Goal: Information Seeking & Learning: Learn about a topic

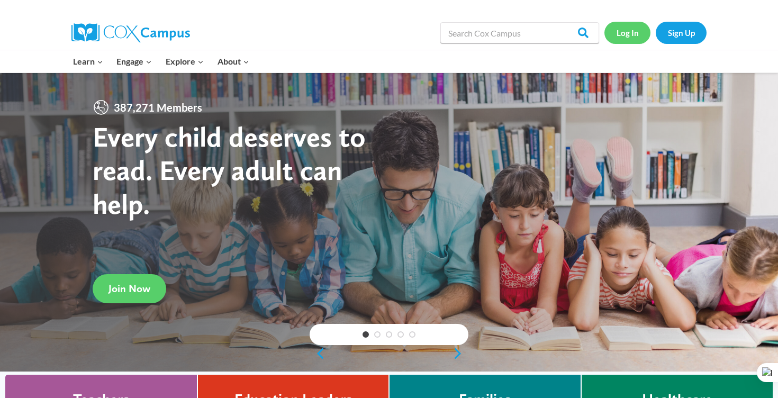
click at [620, 26] on link "Log In" at bounding box center [628, 33] width 46 height 22
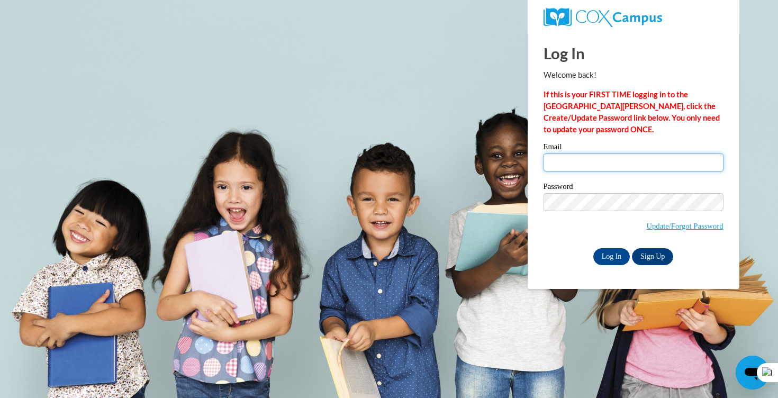
click at [616, 165] on input "Email" at bounding box center [634, 163] width 180 height 18
type input "oceananderson01@gmail.com"
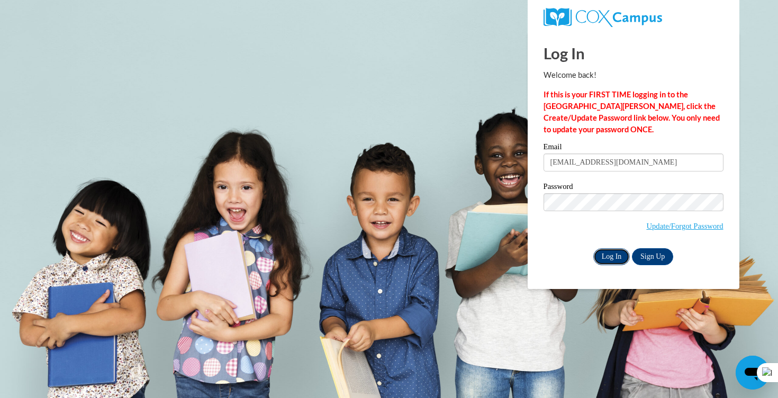
click at [608, 256] on input "Log In" at bounding box center [612, 256] width 37 height 17
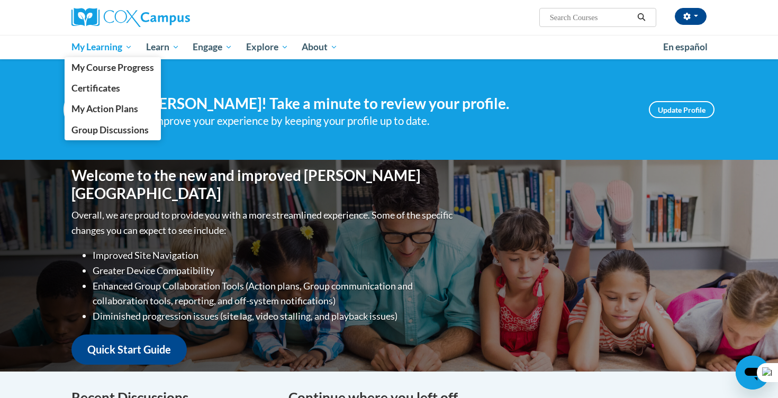
click at [93, 50] on span "My Learning" at bounding box center [101, 47] width 61 height 13
click at [94, 61] on link "My Course Progress" at bounding box center [113, 67] width 96 height 21
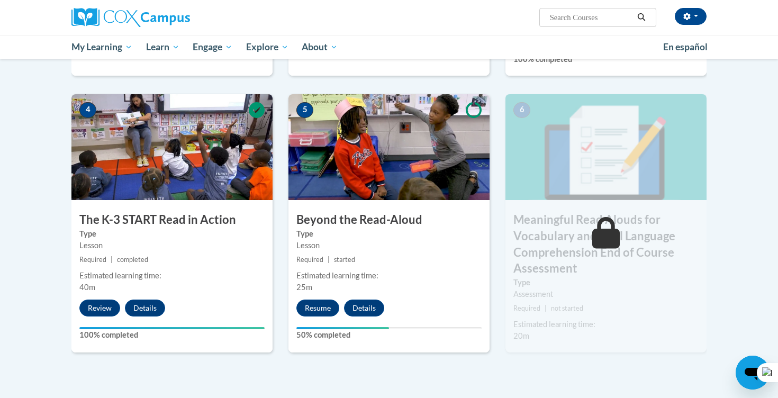
scroll to position [504, 0]
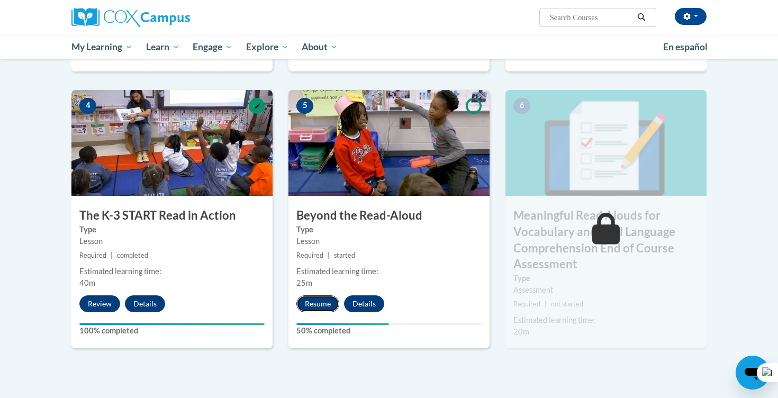
click at [309, 301] on button "Resume" at bounding box center [318, 304] width 43 height 17
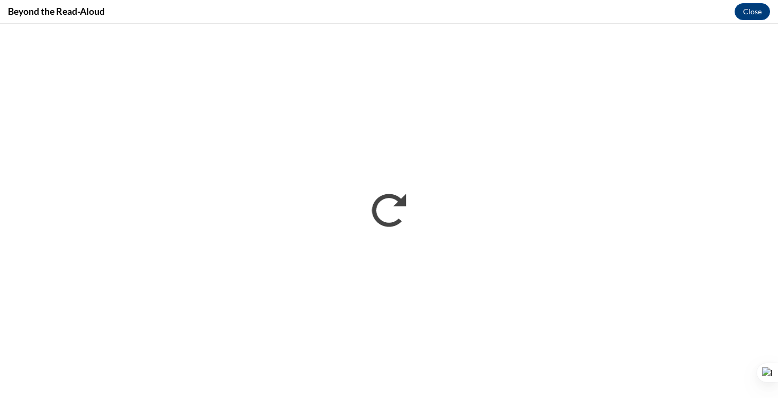
scroll to position [0, 0]
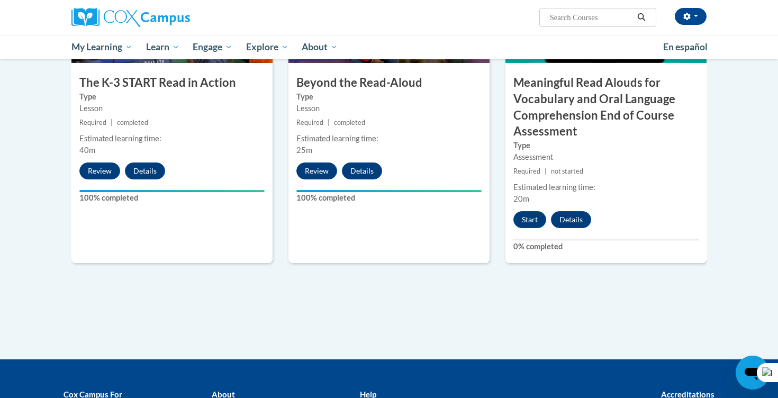
scroll to position [638, 0]
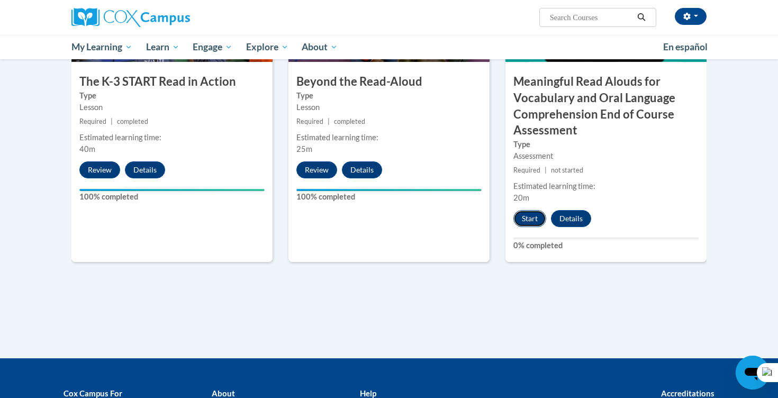
click at [530, 217] on button "Start" at bounding box center [530, 218] width 33 height 17
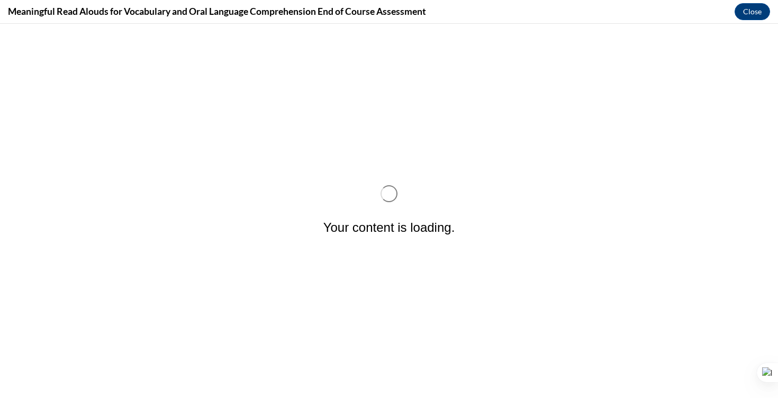
scroll to position [0, 0]
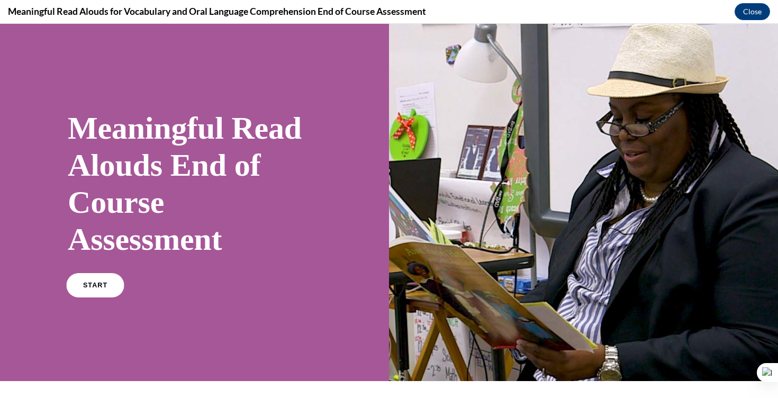
click at [101, 282] on span "START" at bounding box center [95, 286] width 24 height 8
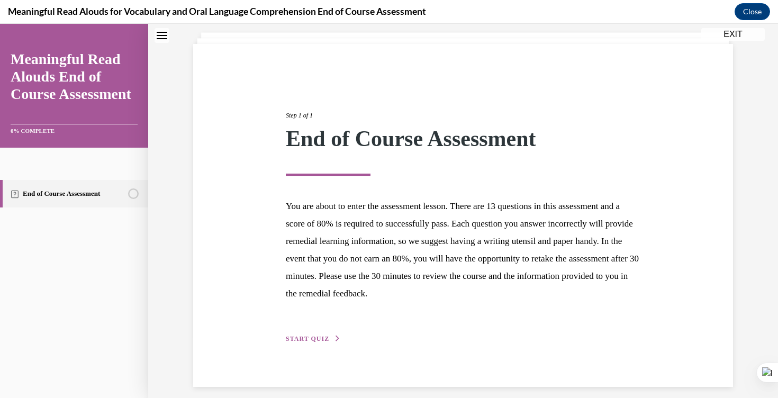
scroll to position [70, 0]
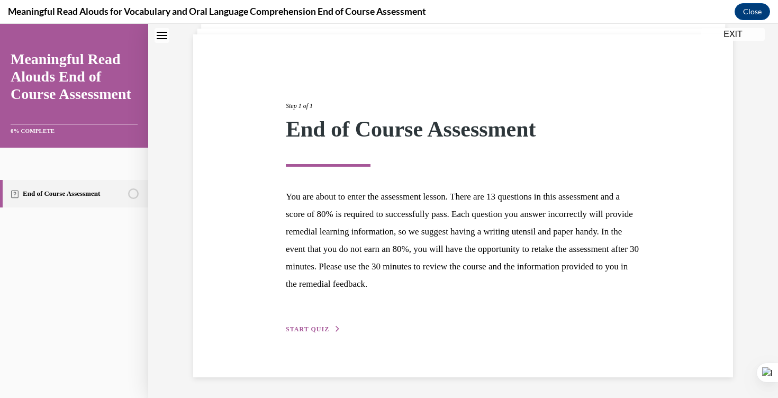
click at [314, 327] on span "START QUIZ" at bounding box center [307, 329] width 43 height 7
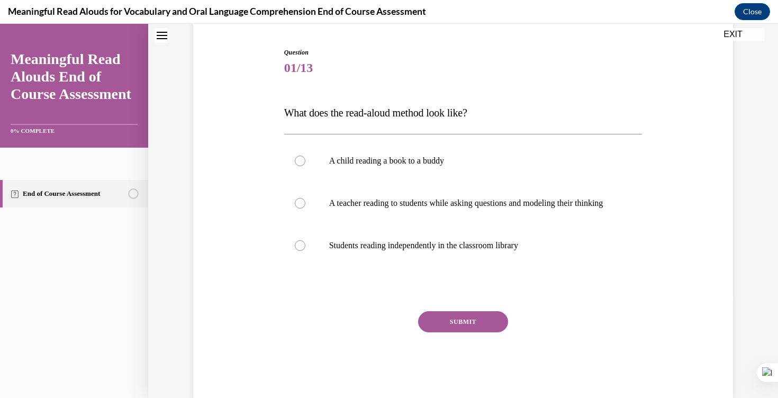
scroll to position [104, 0]
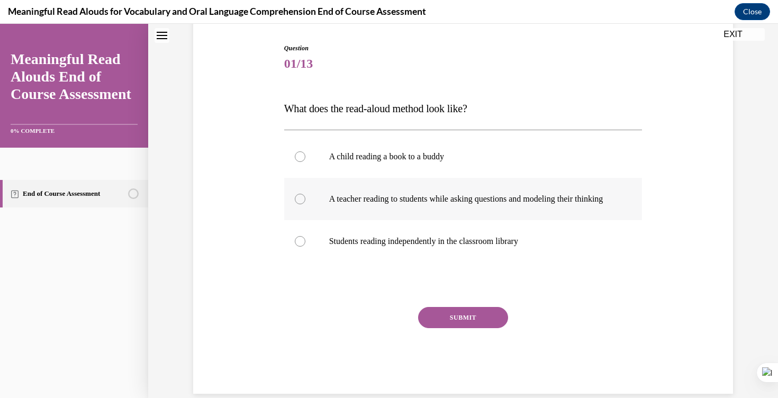
click at [340, 204] on p "A teacher reading to students while asking questions and modeling their thinking" at bounding box center [472, 199] width 287 height 11
click at [306, 204] on input "A teacher reading to students while asking questions and modeling their thinking" at bounding box center [300, 199] width 11 height 11
radio input "true"
click at [437, 328] on button "SUBMIT" at bounding box center [463, 317] width 90 height 21
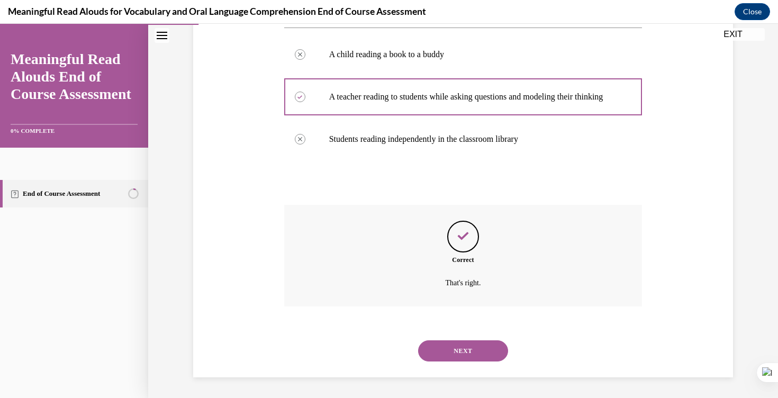
scroll to position [217, 0]
click at [451, 346] on button "NEXT" at bounding box center [463, 350] width 90 height 21
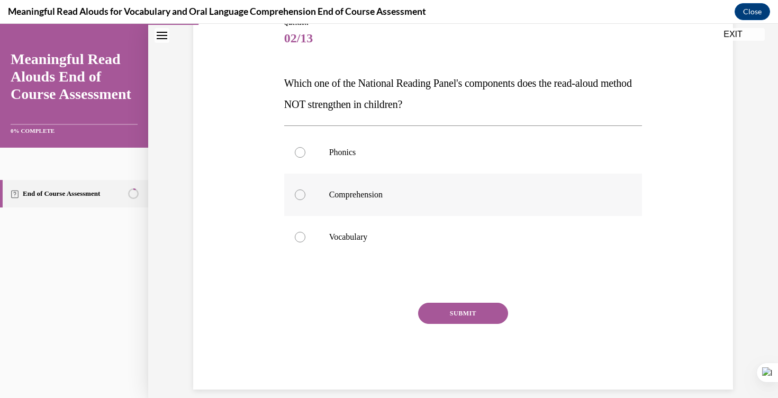
scroll to position [130, 0]
click at [365, 152] on p "Phonics" at bounding box center [472, 152] width 287 height 11
click at [306, 152] on input "Phonics" at bounding box center [300, 152] width 11 height 11
radio input "true"
click at [465, 306] on button "SUBMIT" at bounding box center [463, 312] width 90 height 21
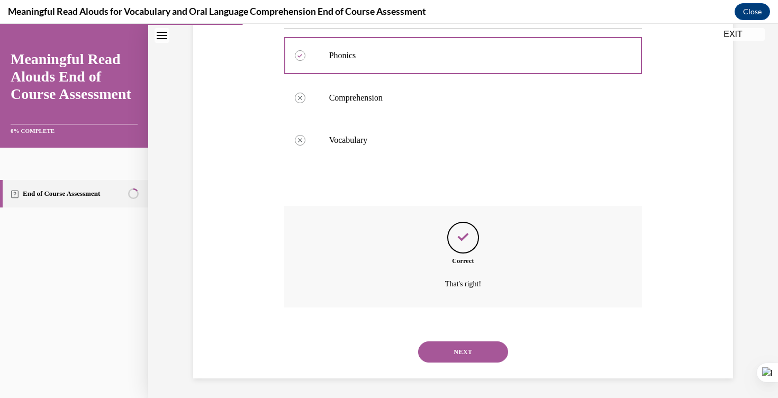
scroll to position [228, 0]
click at [454, 342] on button "NEXT" at bounding box center [463, 350] width 90 height 21
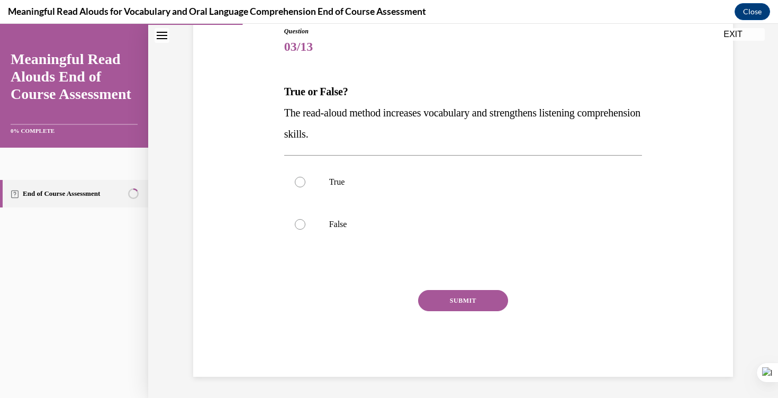
scroll to position [118, 0]
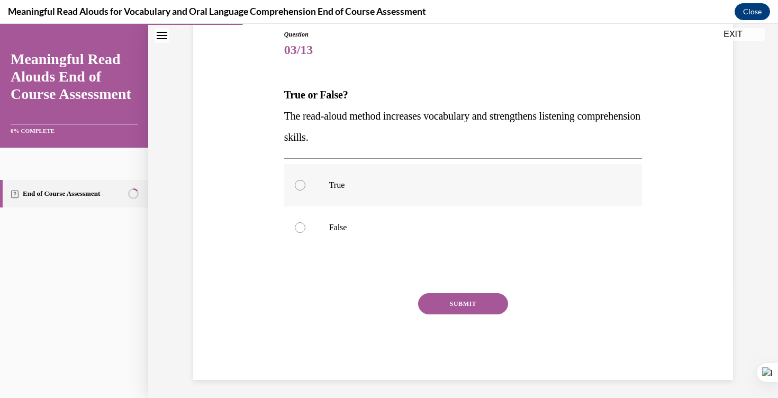
click at [386, 180] on p "True" at bounding box center [472, 185] width 287 height 11
click at [306, 180] on input "True" at bounding box center [300, 185] width 11 height 11
radio input "true"
click at [456, 300] on button "SUBMIT" at bounding box center [463, 303] width 90 height 21
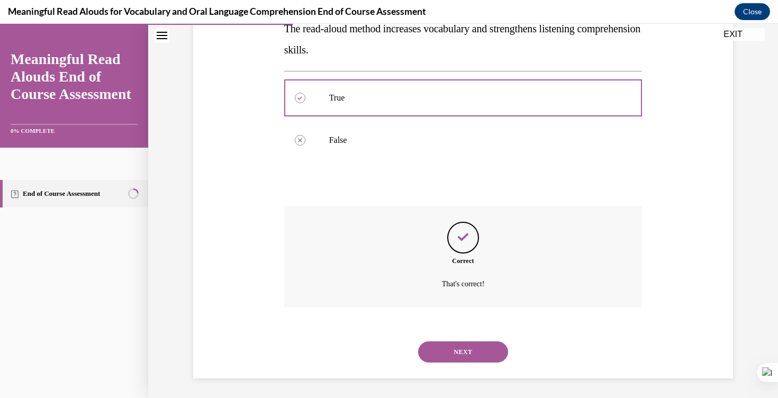
scroll to position [207, 0]
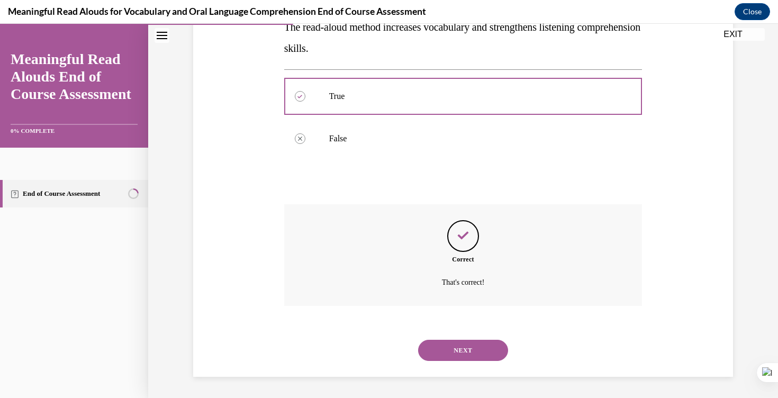
click at [443, 344] on button "NEXT" at bounding box center [463, 350] width 90 height 21
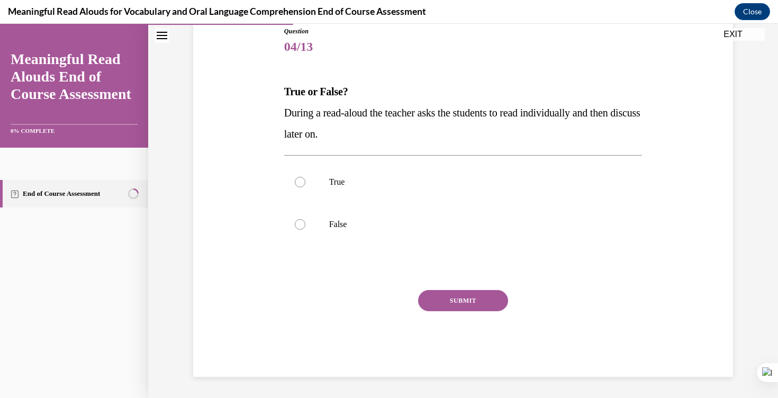
scroll to position [118, 0]
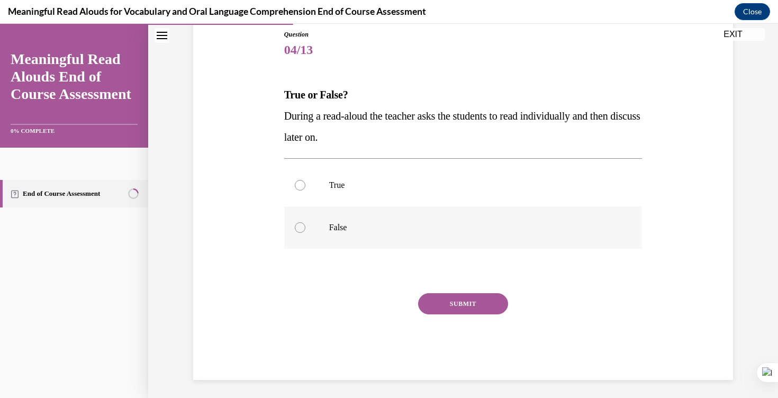
click at [368, 217] on label "False" at bounding box center [463, 228] width 359 height 42
click at [306, 222] on input "False" at bounding box center [300, 227] width 11 height 11
radio input "true"
click at [449, 298] on button "SUBMIT" at bounding box center [463, 303] width 90 height 21
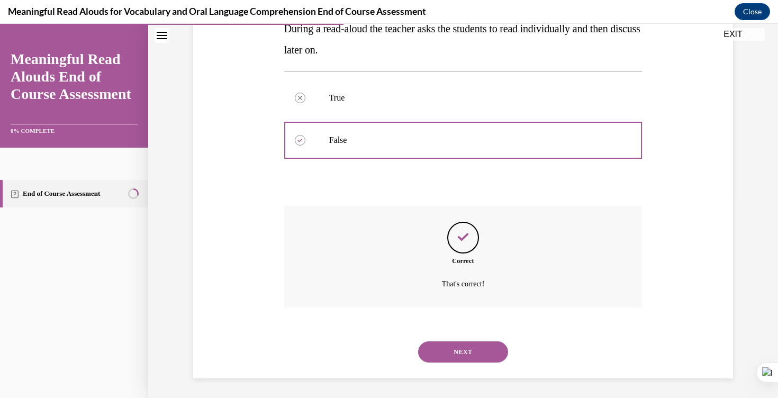
scroll to position [207, 0]
click at [450, 345] on button "NEXT" at bounding box center [463, 350] width 90 height 21
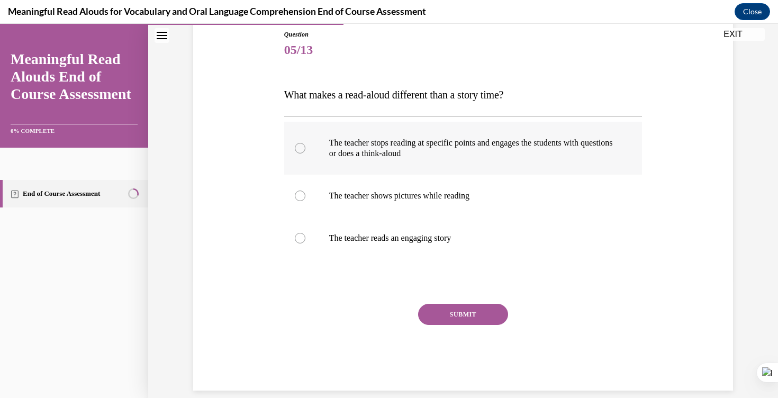
click at [469, 155] on p "The teacher stops reading at specific points and engages the students with ques…" at bounding box center [472, 148] width 287 height 21
click at [306, 154] on input "The teacher stops reading at specific points and engages the students with ques…" at bounding box center [300, 148] width 11 height 11
radio input "true"
click at [459, 311] on button "SUBMIT" at bounding box center [463, 314] width 90 height 21
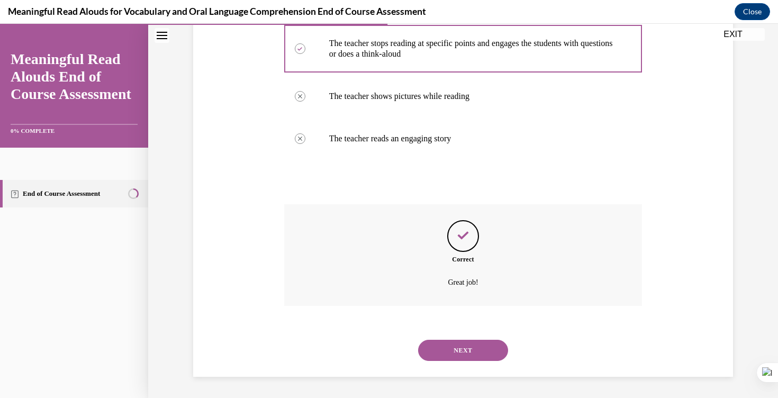
click at [438, 358] on button "NEXT" at bounding box center [463, 350] width 90 height 21
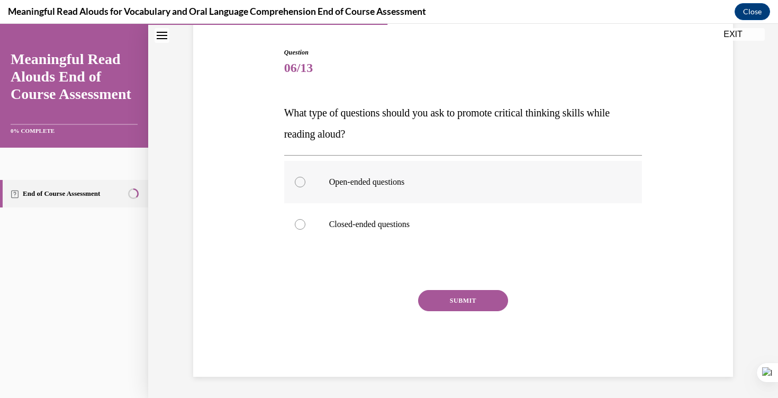
click at [440, 174] on label "Open-ended questions" at bounding box center [463, 182] width 359 height 42
click at [306, 177] on input "Open-ended questions" at bounding box center [300, 182] width 11 height 11
radio input "true"
click at [444, 300] on button "SUBMIT" at bounding box center [463, 300] width 90 height 21
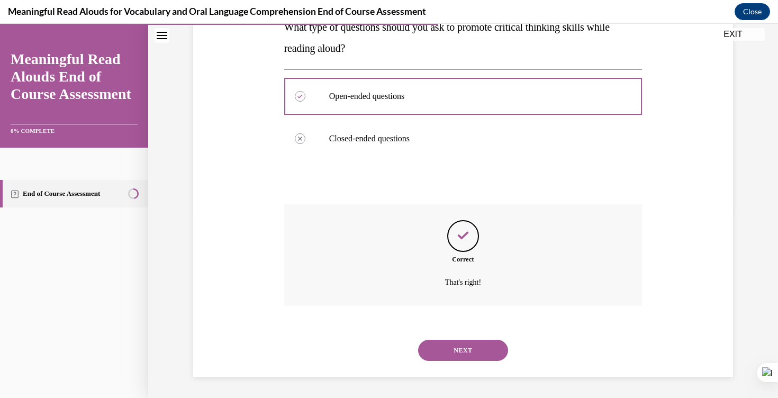
click at [445, 342] on button "NEXT" at bounding box center [463, 350] width 90 height 21
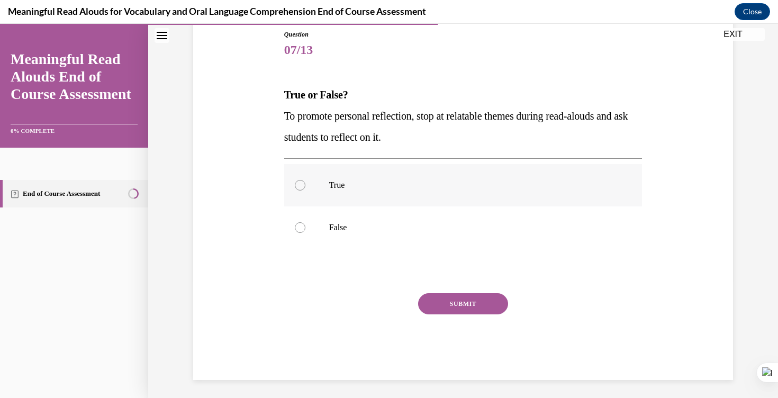
click at [414, 177] on label "True" at bounding box center [463, 185] width 359 height 42
click at [306, 180] on input "True" at bounding box center [300, 185] width 11 height 11
radio input "true"
click at [435, 299] on button "SUBMIT" at bounding box center [463, 303] width 90 height 21
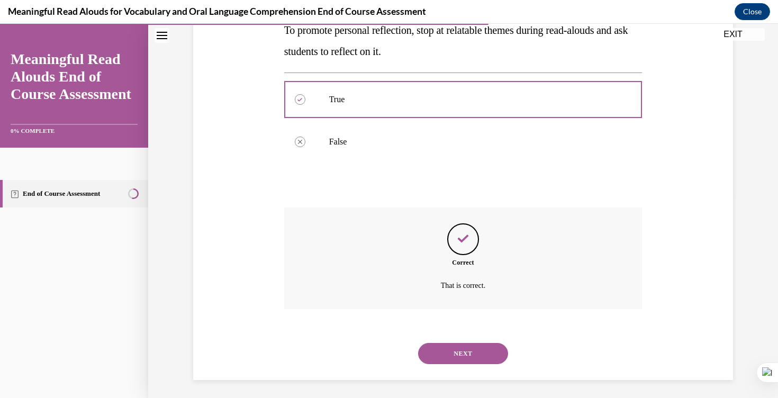
scroll to position [207, 0]
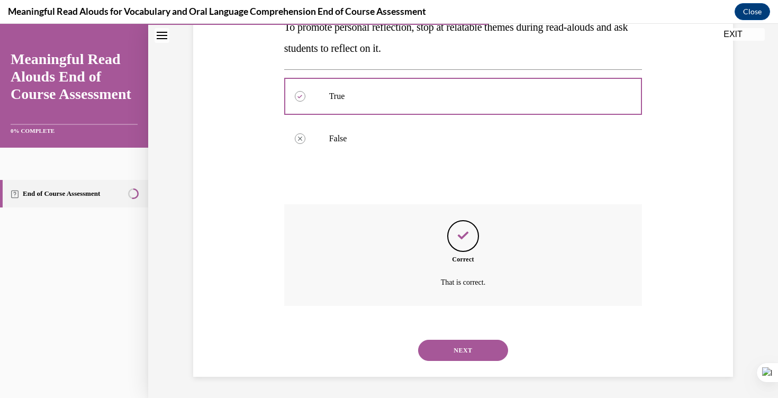
click at [443, 347] on button "NEXT" at bounding box center [463, 350] width 90 height 21
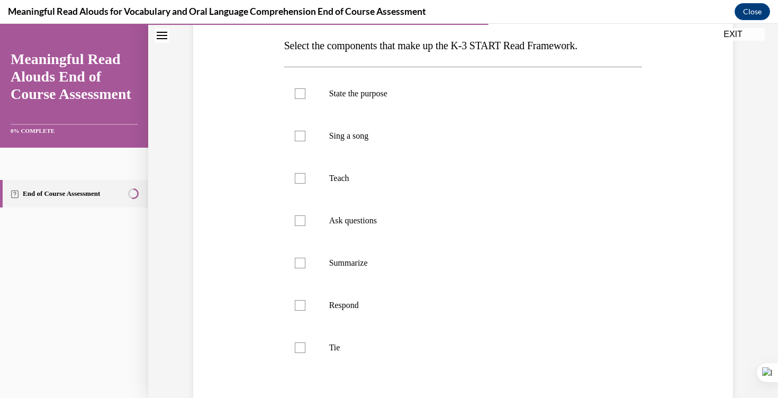
scroll to position [168, 0]
click at [391, 99] on label "State the purpose" at bounding box center [463, 92] width 359 height 42
click at [306, 98] on input "State the purpose" at bounding box center [300, 92] width 11 height 11
checkbox input "true"
click at [363, 175] on p "Teach" at bounding box center [472, 177] width 287 height 11
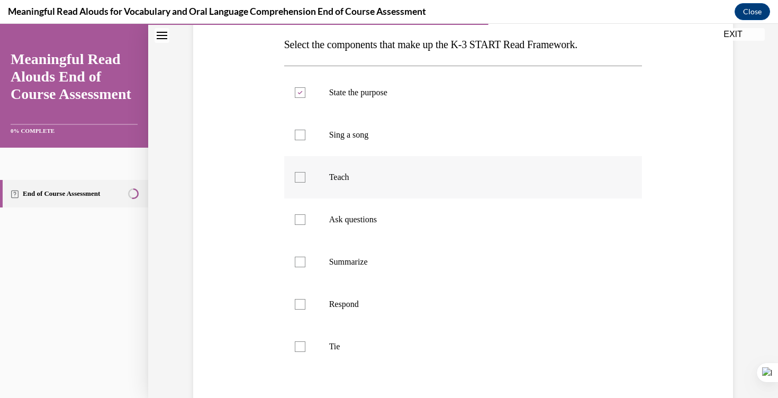
click at [306, 175] on input "Teach" at bounding box center [300, 177] width 11 height 11
checkbox input "true"
click at [360, 210] on label "Ask questions" at bounding box center [463, 220] width 359 height 42
click at [306, 214] on input "Ask questions" at bounding box center [300, 219] width 11 height 11
checkbox input "true"
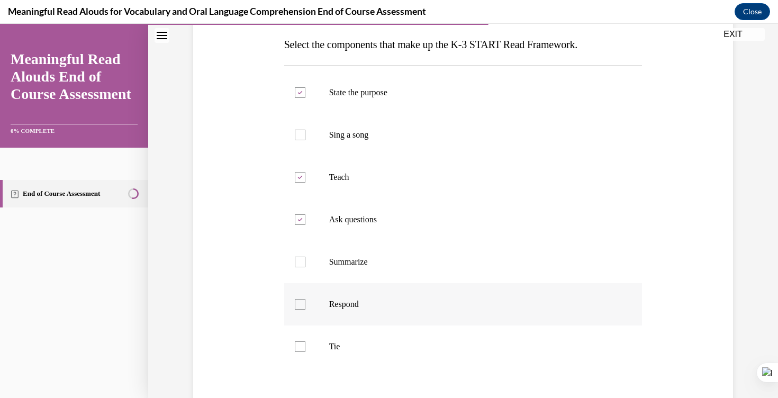
click at [353, 305] on p "Respond" at bounding box center [472, 304] width 287 height 11
click at [306, 305] on input "Respond" at bounding box center [300, 304] width 11 height 11
checkbox input "true"
click at [360, 344] on p "Tie" at bounding box center [472, 347] width 287 height 11
click at [306, 344] on input "Tie" at bounding box center [300, 347] width 11 height 11
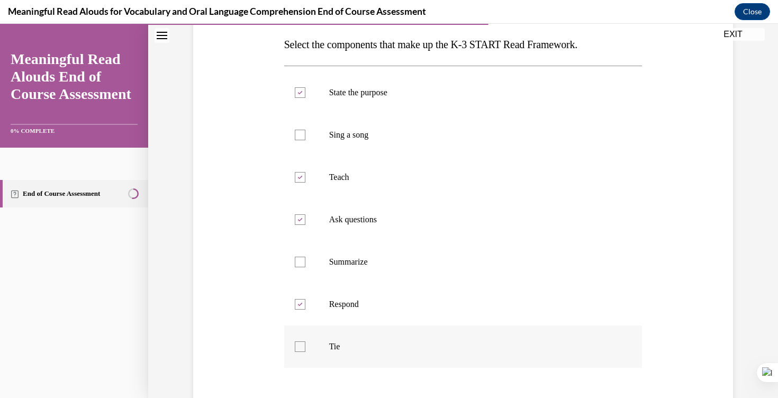
checkbox input "true"
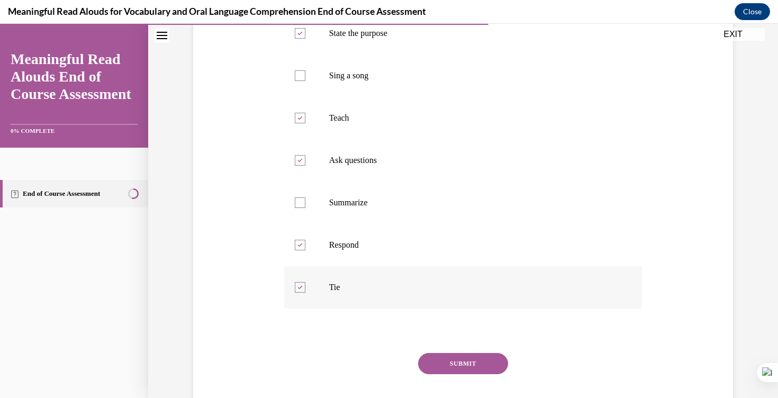
scroll to position [229, 0]
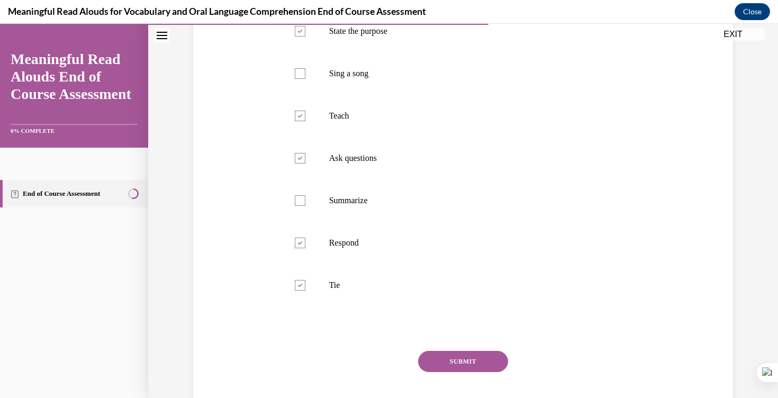
click at [428, 357] on button "SUBMIT" at bounding box center [463, 361] width 90 height 21
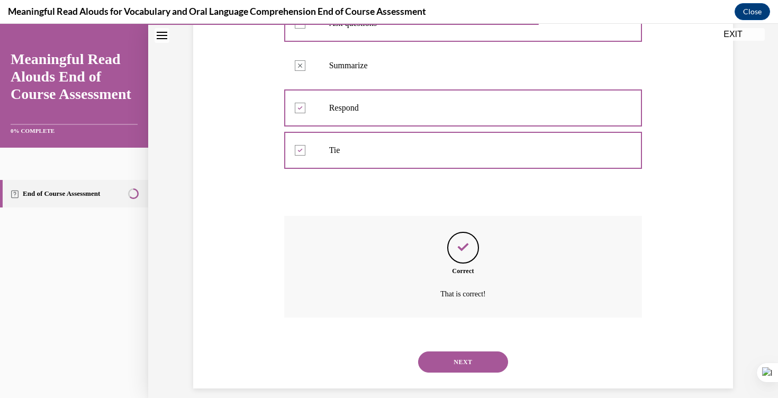
scroll to position [363, 0]
click at [442, 361] on button "NEXT" at bounding box center [463, 363] width 90 height 21
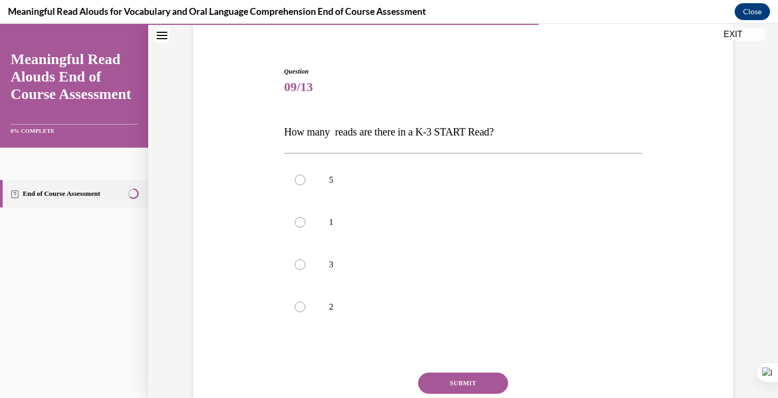
scroll to position [85, 0]
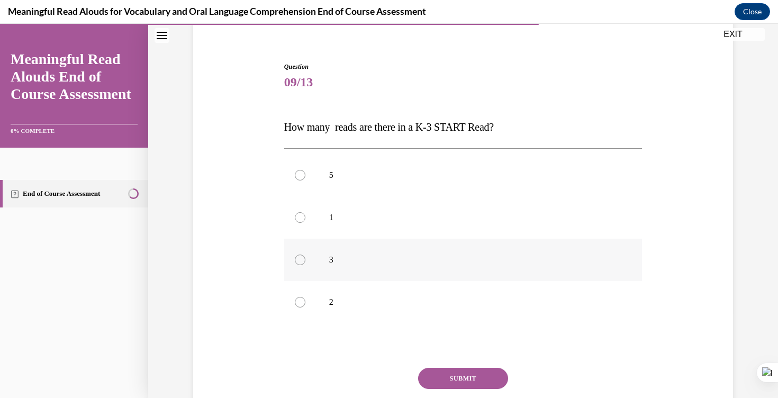
click at [364, 258] on p "3" at bounding box center [472, 260] width 287 height 11
click at [306, 258] on input "3" at bounding box center [300, 260] width 11 height 11
radio input "true"
click at [464, 371] on button "SUBMIT" at bounding box center [463, 378] width 90 height 21
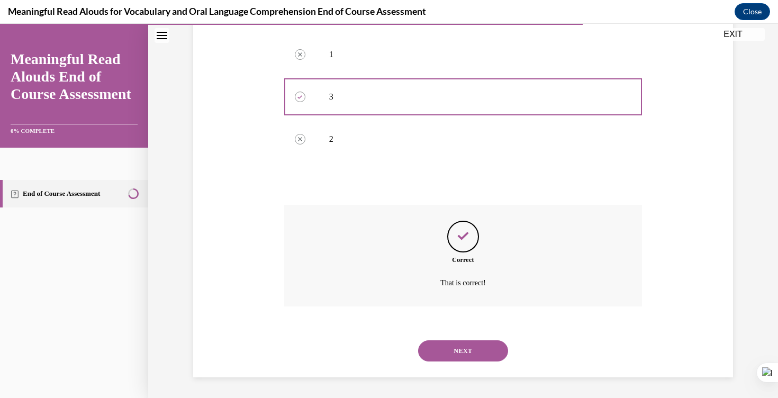
scroll to position [249, 0]
click at [475, 343] on button "NEXT" at bounding box center [463, 350] width 90 height 21
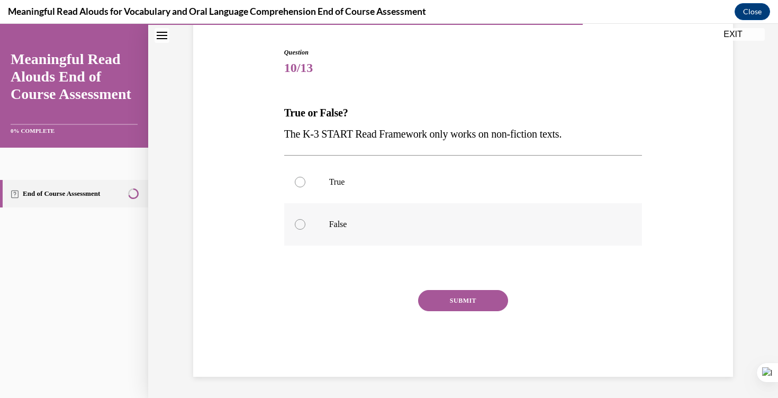
click at [490, 214] on label "False" at bounding box center [463, 224] width 359 height 42
click at [306, 219] on input "False" at bounding box center [300, 224] width 11 height 11
radio input "true"
click at [485, 293] on button "SUBMIT" at bounding box center [463, 300] width 90 height 21
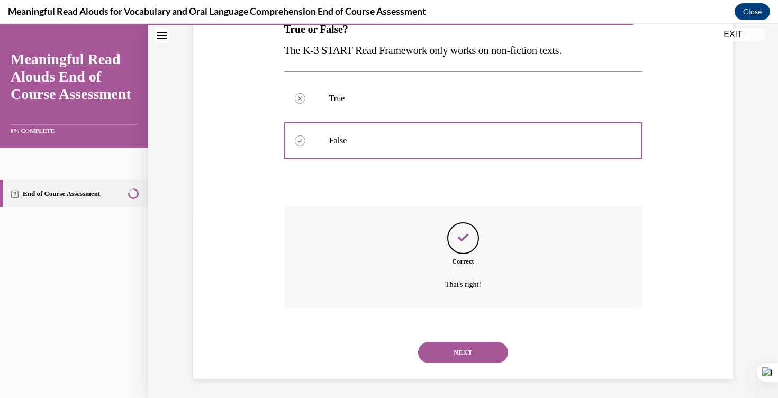
scroll to position [185, 0]
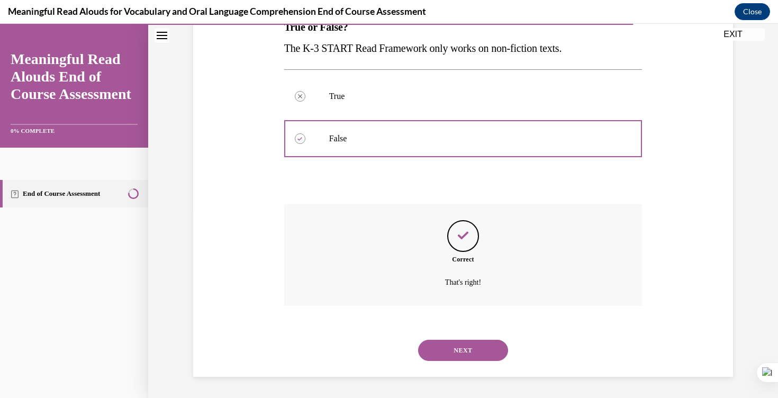
click at [463, 350] on button "NEXT" at bounding box center [463, 350] width 90 height 21
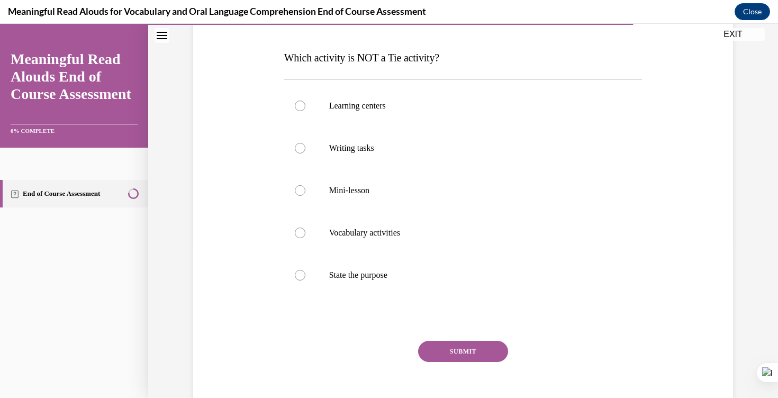
scroll to position [157, 0]
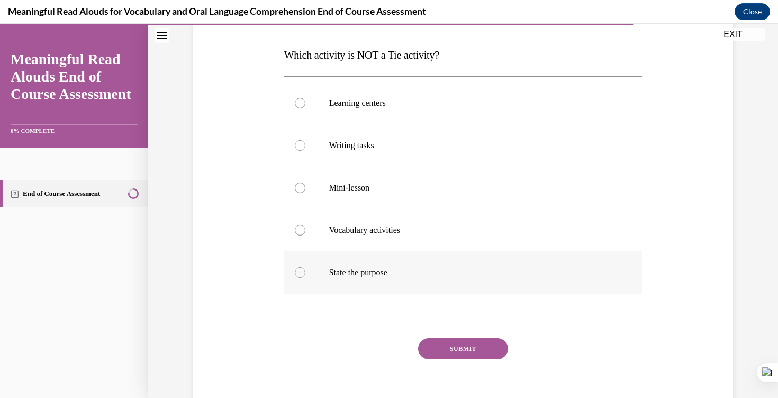
click at [361, 264] on label "State the purpose" at bounding box center [463, 273] width 359 height 42
click at [306, 267] on input "State the purpose" at bounding box center [300, 272] width 11 height 11
radio input "true"
click at [435, 345] on button "SUBMIT" at bounding box center [463, 348] width 90 height 21
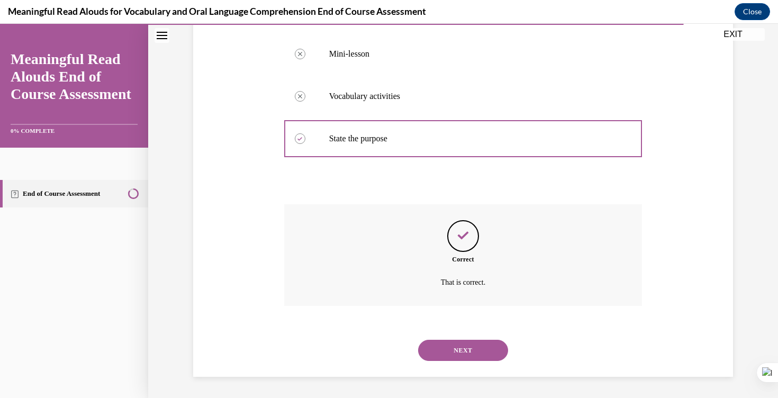
click at [458, 350] on button "NEXT" at bounding box center [463, 350] width 90 height 21
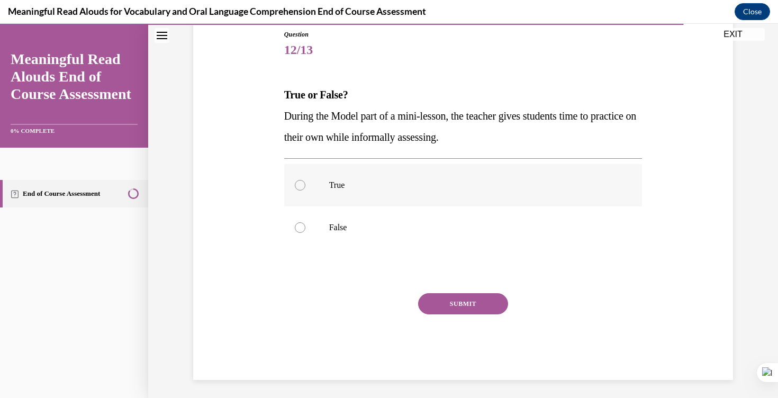
click at [460, 189] on p "True" at bounding box center [472, 185] width 287 height 11
click at [306, 189] on input "True" at bounding box center [300, 185] width 11 height 11
radio input "true"
click at [460, 302] on button "SUBMIT" at bounding box center [463, 303] width 90 height 21
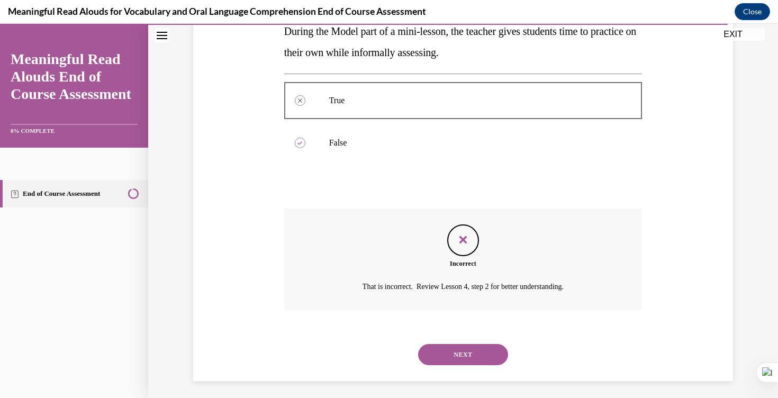
scroll to position [207, 0]
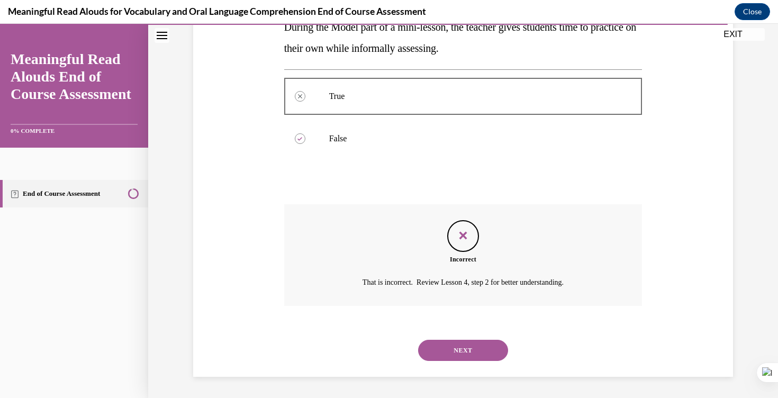
click at [485, 346] on button "NEXT" at bounding box center [463, 350] width 90 height 21
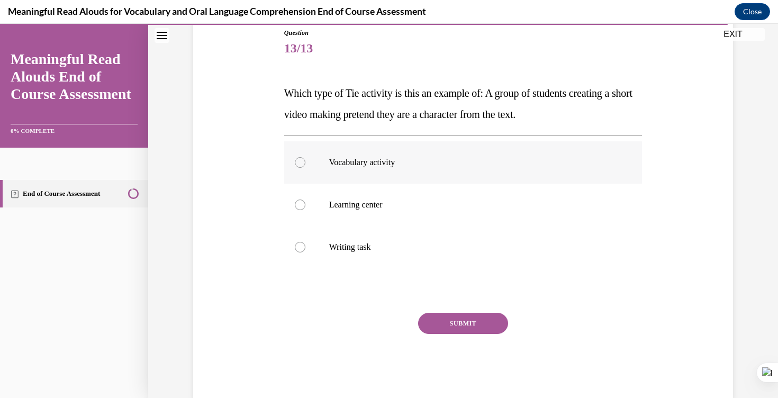
scroll to position [118, 0]
click at [441, 201] on p "Learning center" at bounding box center [472, 206] width 287 height 11
click at [306, 201] on input "Learning center" at bounding box center [300, 206] width 11 height 11
radio input "true"
click at [444, 316] on button "SUBMIT" at bounding box center [463, 324] width 90 height 21
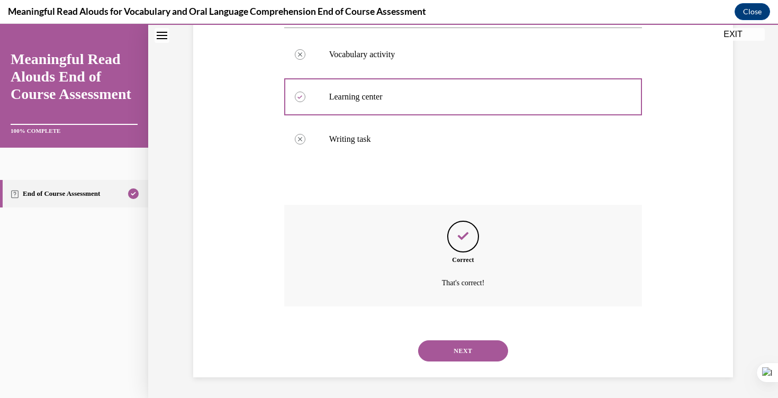
scroll to position [228, 0]
click at [451, 352] on button "NEXT" at bounding box center [463, 350] width 90 height 21
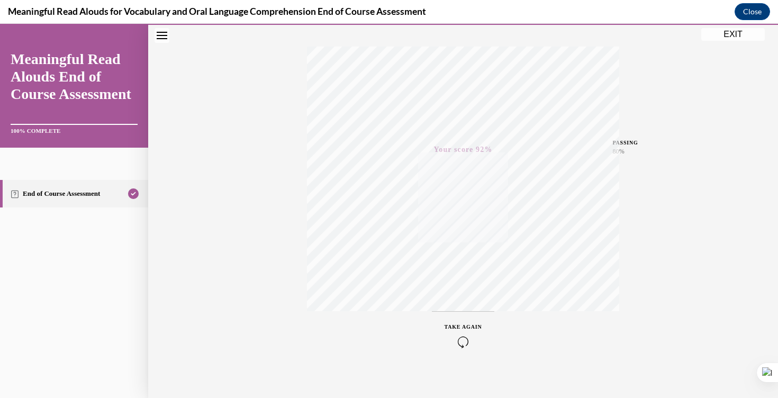
scroll to position [168, 0]
click at [744, 31] on button "EXIT" at bounding box center [734, 34] width 64 height 13
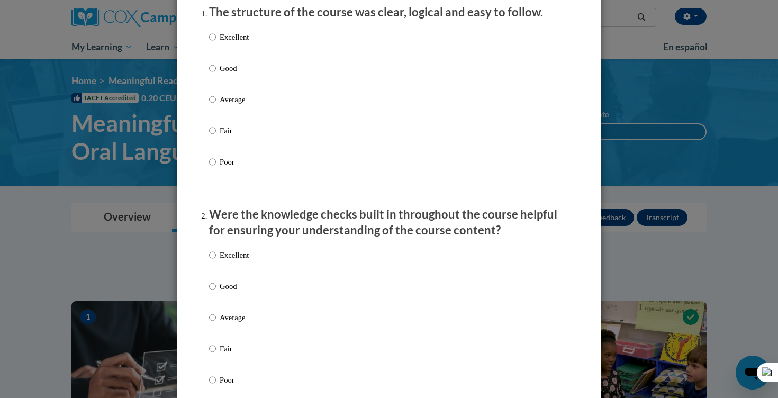
scroll to position [0, 0]
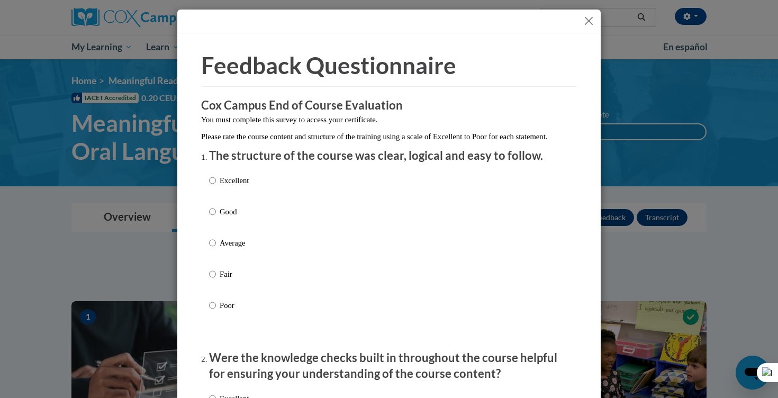
click at [233, 218] on p "Good" at bounding box center [234, 212] width 29 height 12
click at [216, 218] on input "Good" at bounding box center [212, 212] width 7 height 12
radio input "true"
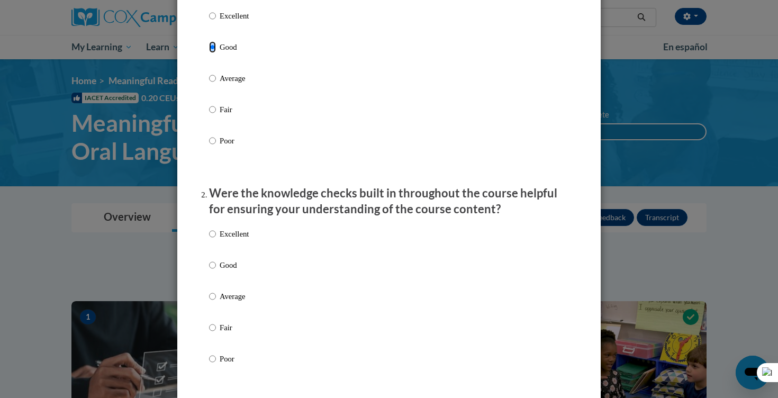
scroll to position [166, 0]
click at [244, 21] on p "Excellent" at bounding box center [234, 15] width 29 height 12
click at [216, 21] on input "Excellent" at bounding box center [212, 15] width 7 height 12
radio input "true"
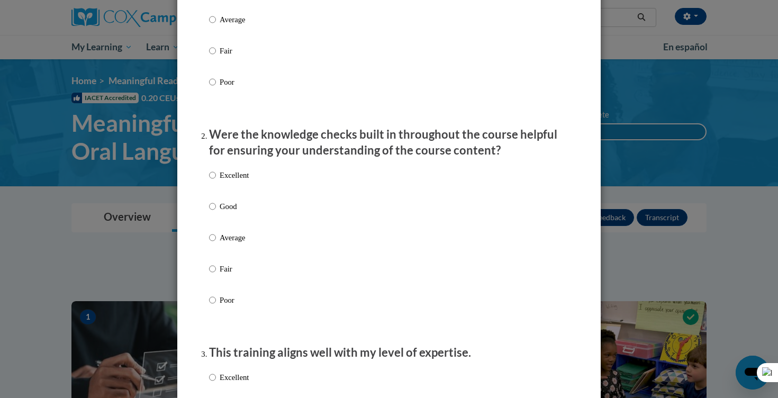
scroll to position [225, 0]
click at [238, 180] on p "Excellent" at bounding box center [234, 174] width 29 height 12
click at [216, 180] on input "Excellent" at bounding box center [212, 174] width 7 height 12
radio input "true"
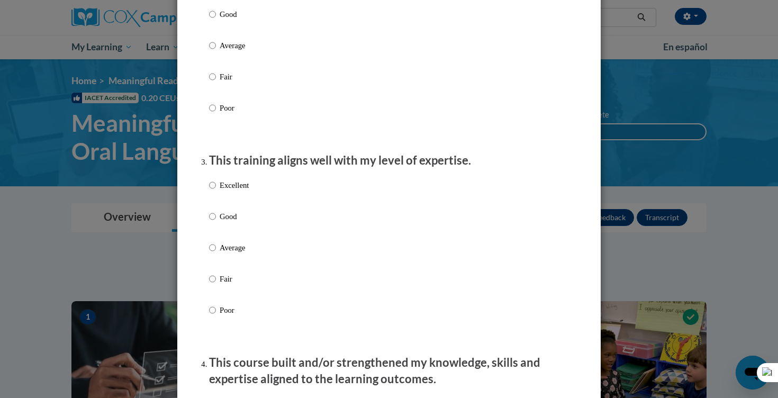
scroll to position [418, 0]
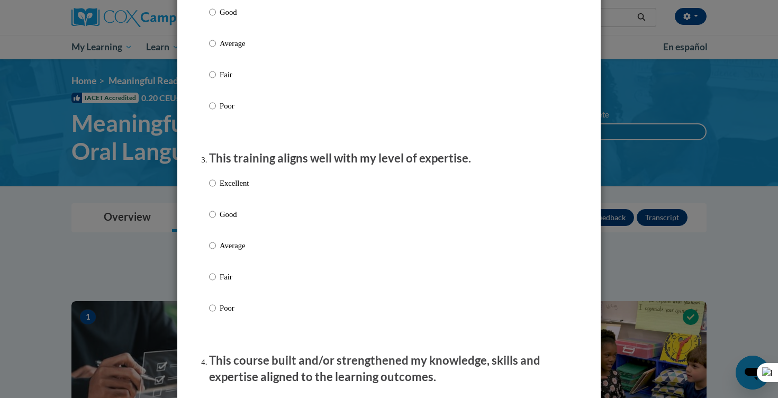
click at [237, 189] on p "Excellent" at bounding box center [234, 183] width 29 height 12
click at [216, 189] on input "Excellent" at bounding box center [212, 183] width 7 height 12
radio input "true"
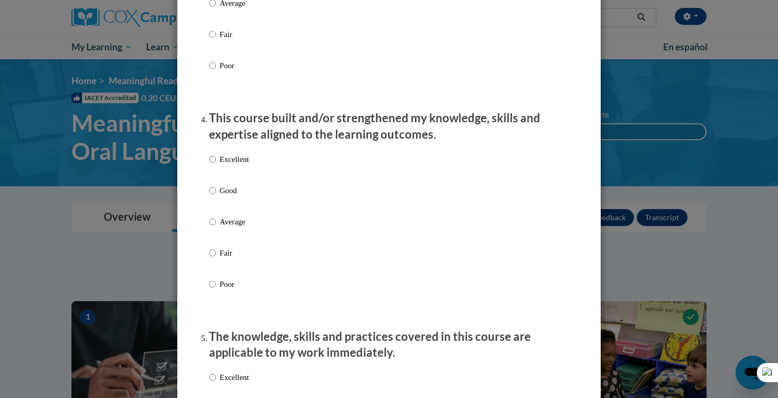
scroll to position [669, 0]
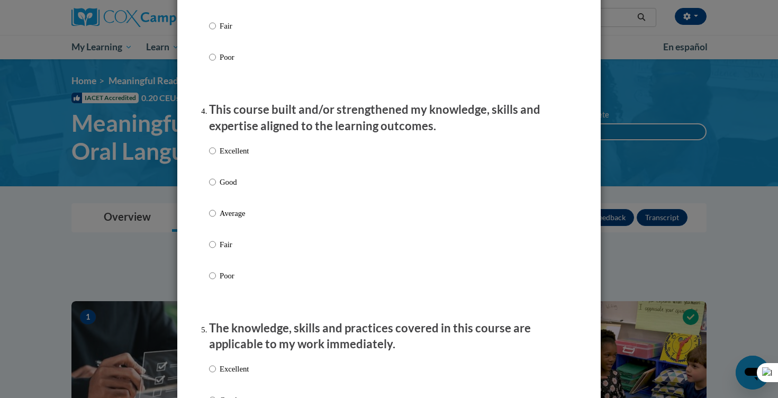
click at [249, 157] on p "Excellent" at bounding box center [234, 151] width 29 height 12
click at [216, 157] on input "Excellent" at bounding box center [212, 151] width 7 height 12
radio input "true"
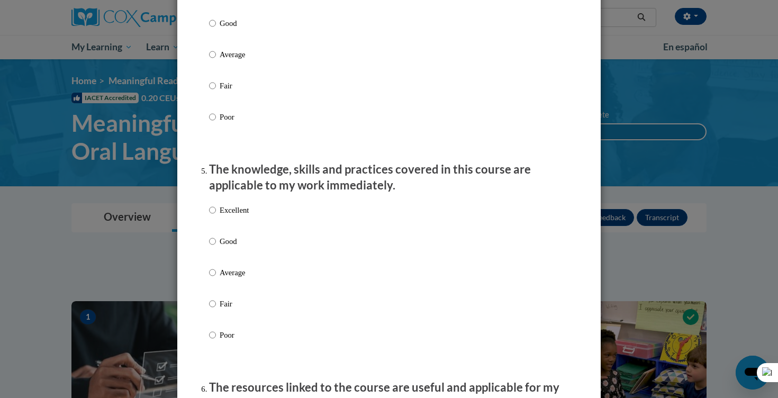
scroll to position [830, 0]
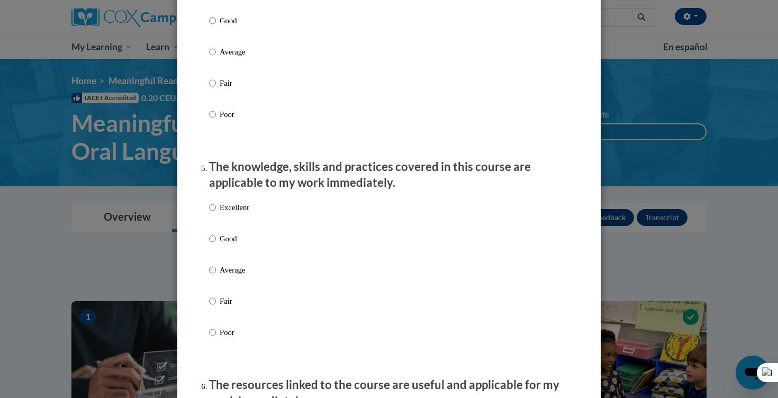
click at [238, 226] on label "Excellent" at bounding box center [229, 216] width 40 height 29
click at [216, 213] on input "Excellent" at bounding box center [212, 208] width 7 height 12
radio input "true"
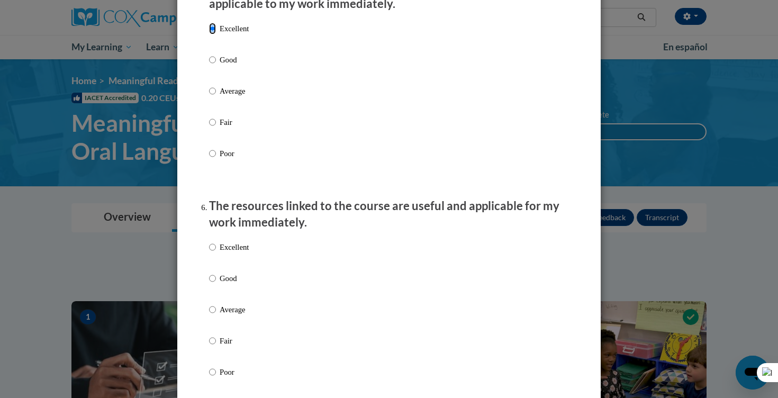
scroll to position [1134, 0]
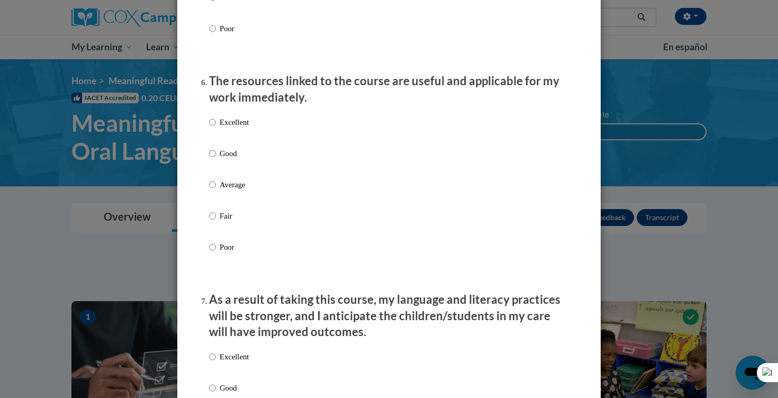
click at [241, 126] on div "Excellent Good Average Fair Poor" at bounding box center [229, 193] width 40 height 164
click at [241, 128] on p "Excellent" at bounding box center [234, 123] width 29 height 12
click at [216, 128] on input "Excellent" at bounding box center [212, 123] width 7 height 12
radio input "true"
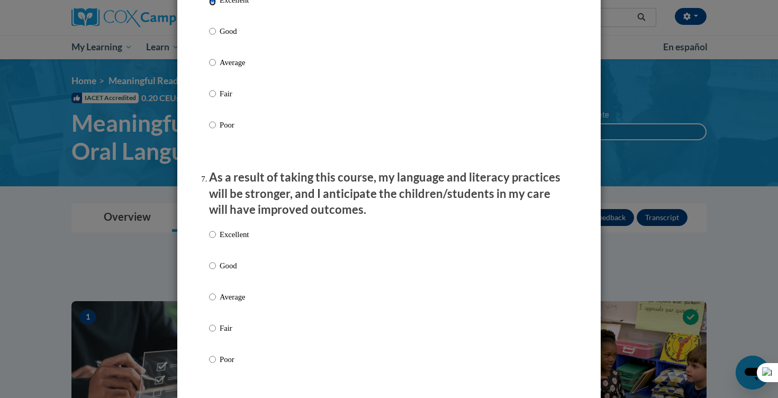
scroll to position [1394, 0]
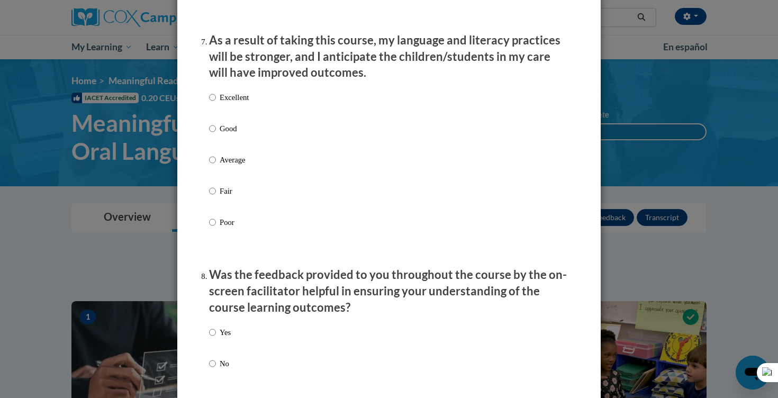
click at [243, 103] on p "Excellent" at bounding box center [234, 98] width 29 height 12
click at [216, 103] on input "Excellent" at bounding box center [212, 98] width 7 height 12
radio input "true"
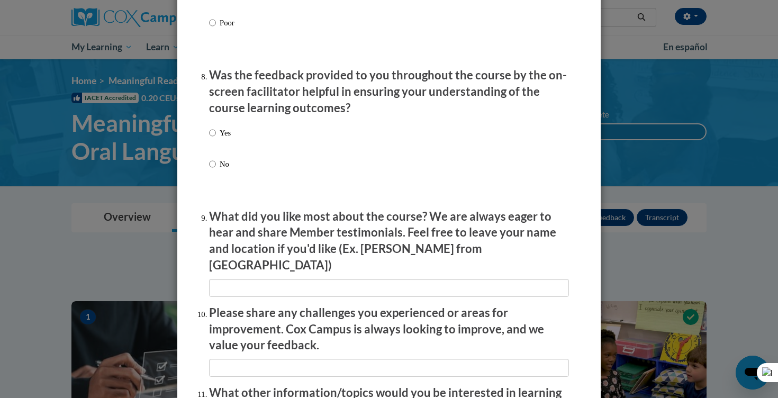
scroll to position [1613, 0]
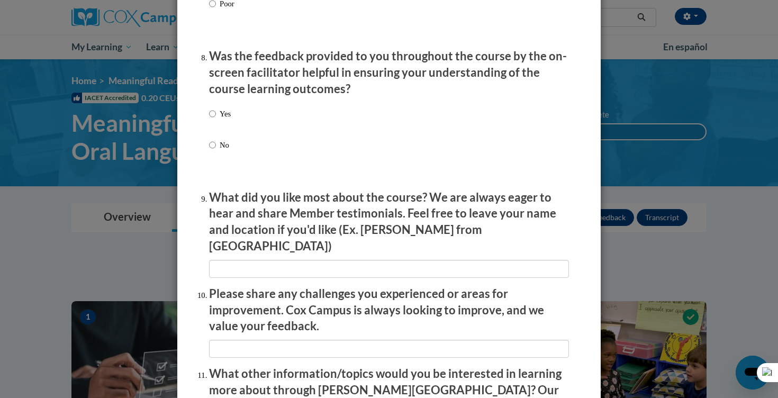
click at [223, 120] on p "Yes" at bounding box center [225, 114] width 11 height 12
click at [216, 120] on input "Yes" at bounding box center [212, 114] width 7 height 12
radio input "true"
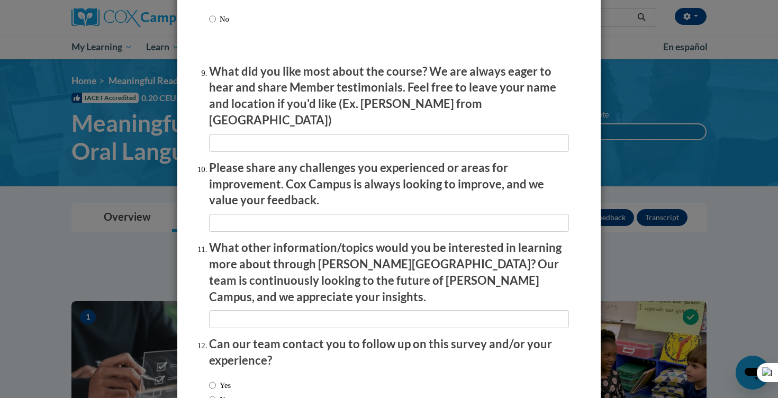
scroll to position [1740, 0]
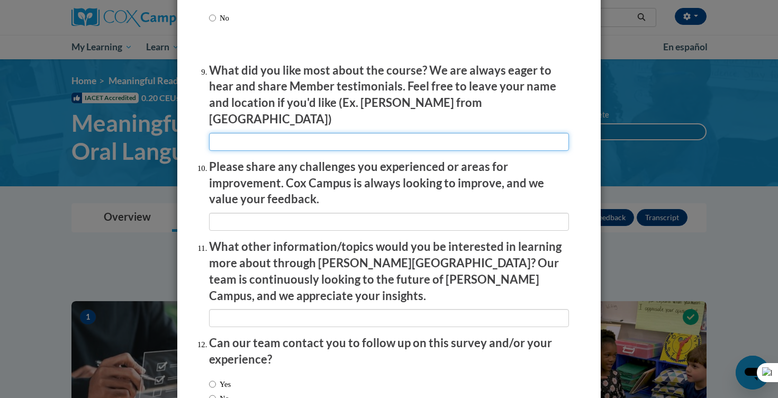
click at [268, 138] on input "textbox" at bounding box center [389, 142] width 360 height 18
type input "The modules were structured well"
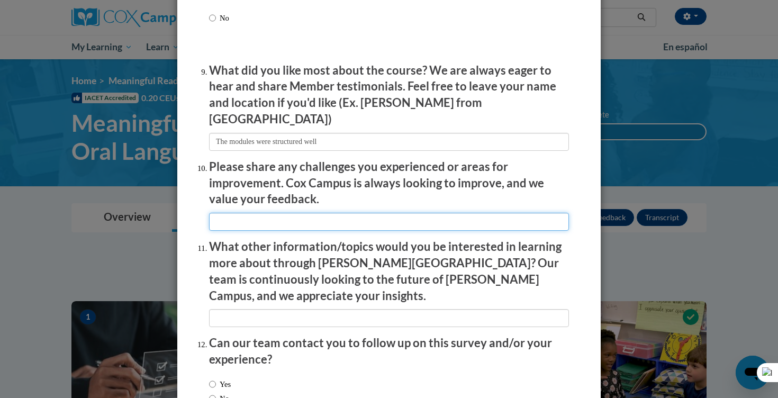
click at [250, 219] on input "textbox" at bounding box center [389, 222] width 360 height 18
type input "M"
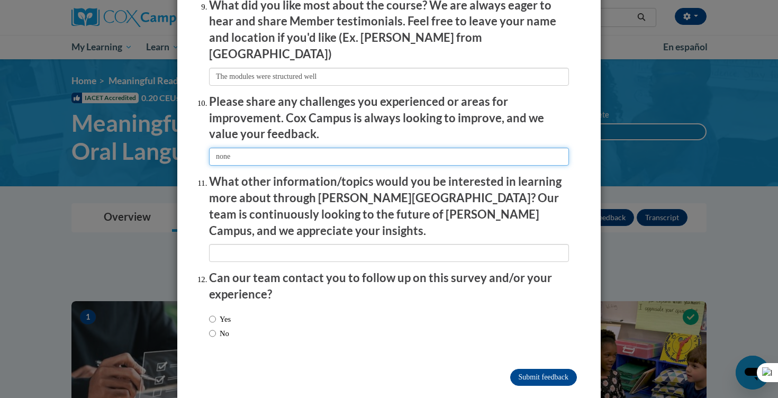
type input "none"
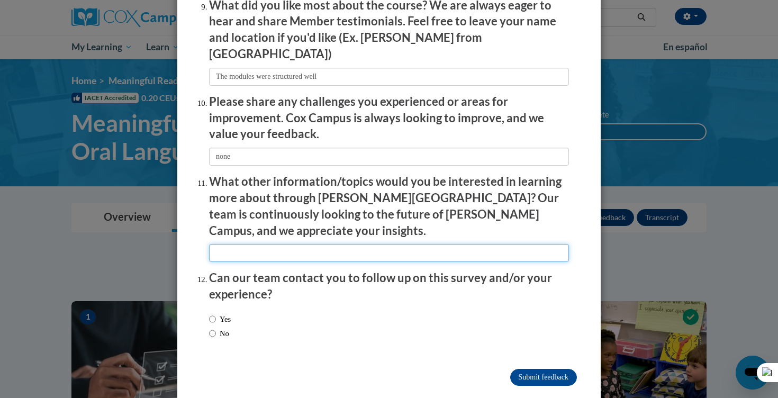
click at [256, 244] on input "textbox" at bounding box center [389, 253] width 360 height 18
type input "p"
type input "n"
type input "None I can think of"
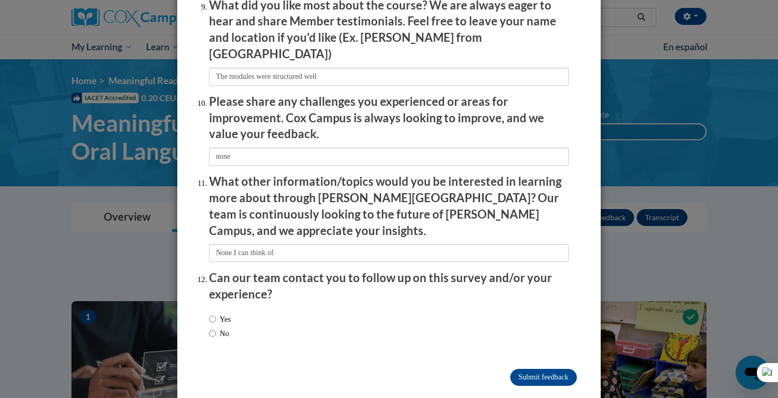
click at [225, 328] on label "No" at bounding box center [219, 334] width 20 height 12
click at [216, 328] on input "No" at bounding box center [212, 334] width 7 height 12
radio input "true"
click at [536, 369] on input "Submit feedback" at bounding box center [544, 377] width 67 height 17
